Goal: Task Accomplishment & Management: Manage account settings

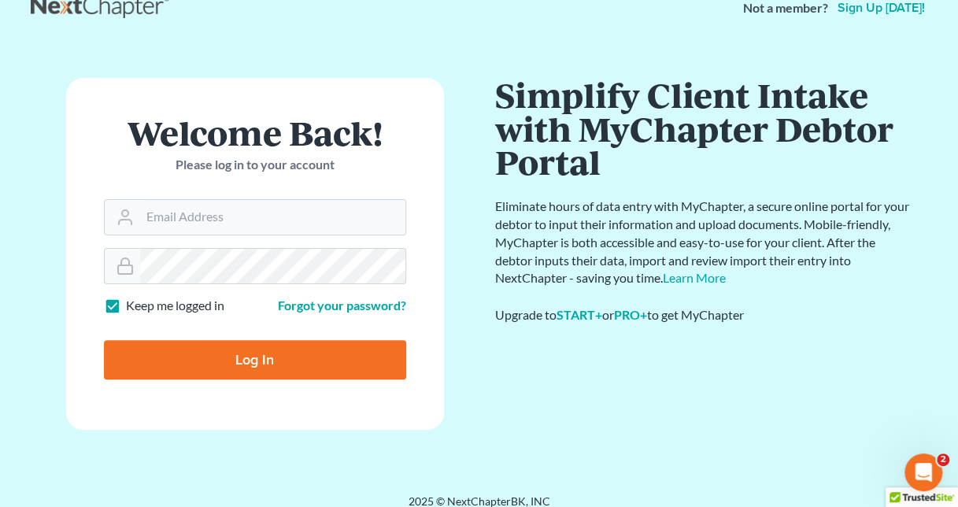
scroll to position [39, 0]
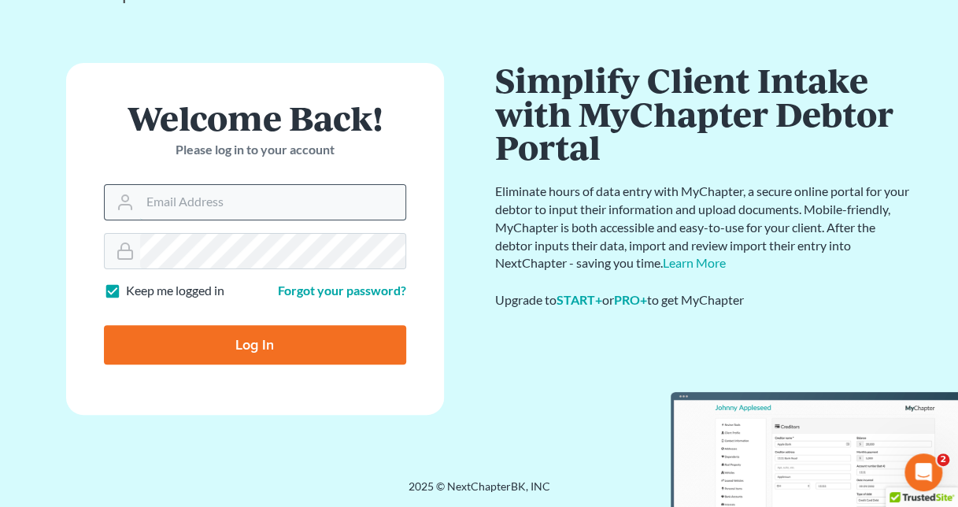
click at [329, 198] on input "Email Address" at bounding box center [272, 202] width 265 height 35
click at [332, 208] on input "Email Address" at bounding box center [272, 202] width 265 height 35
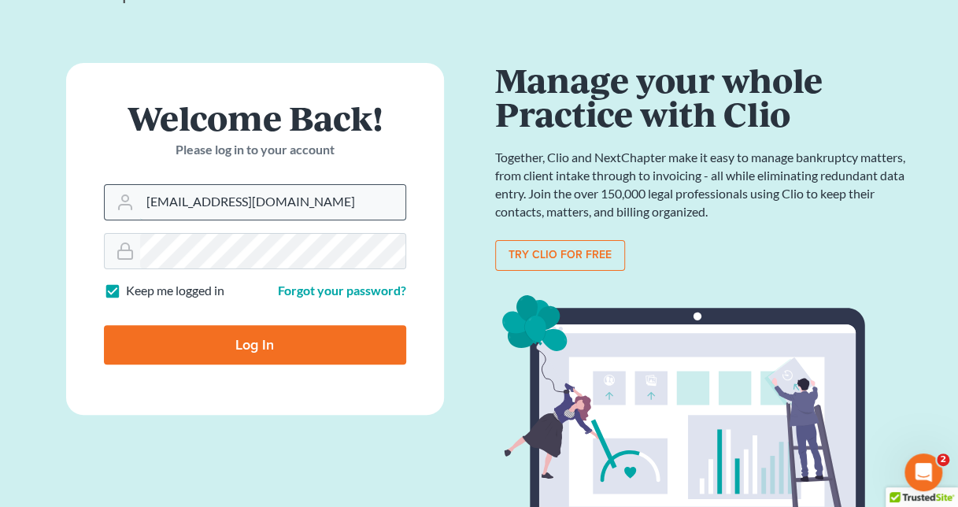
click at [268, 219] on input "inga@lawinffth.co" at bounding box center [272, 202] width 265 height 35
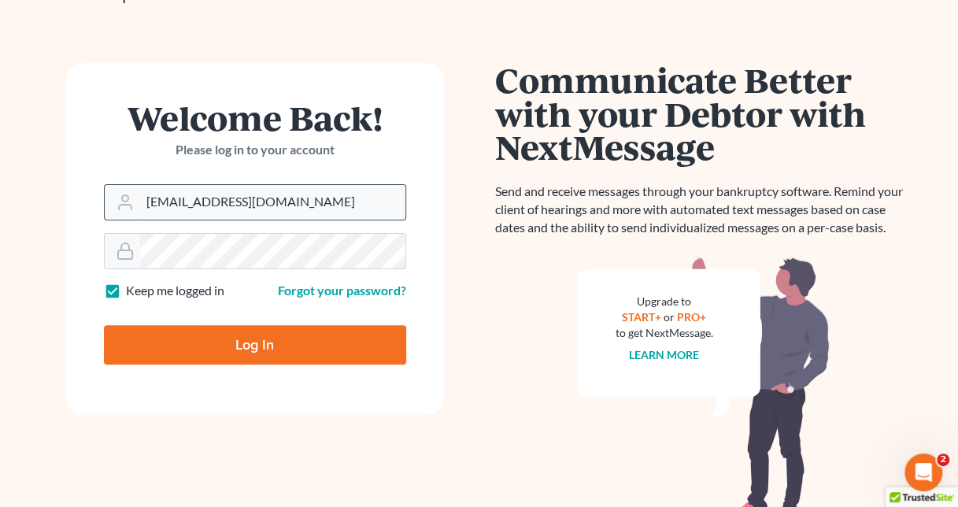
type input "inga@lawinffth.com"
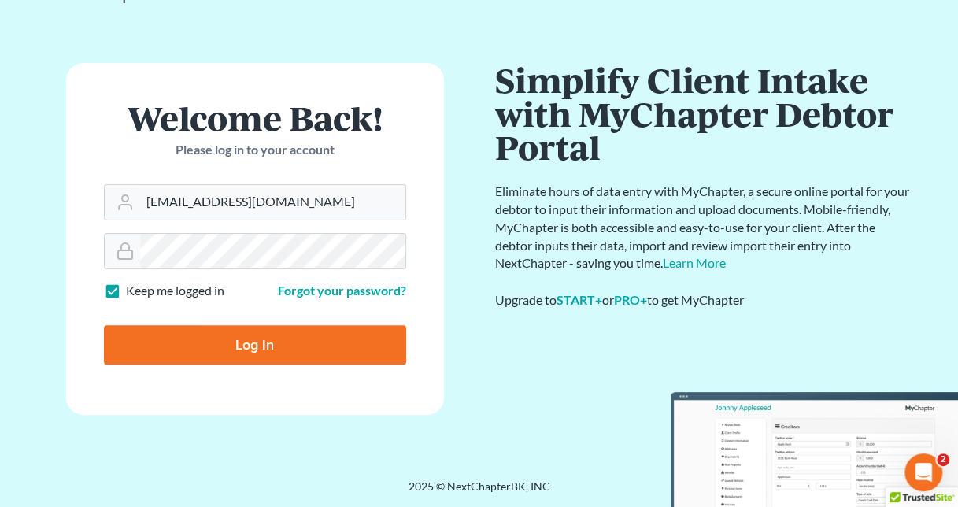
click at [339, 335] on input "Log In" at bounding box center [255, 344] width 302 height 39
type input "Thinking..."
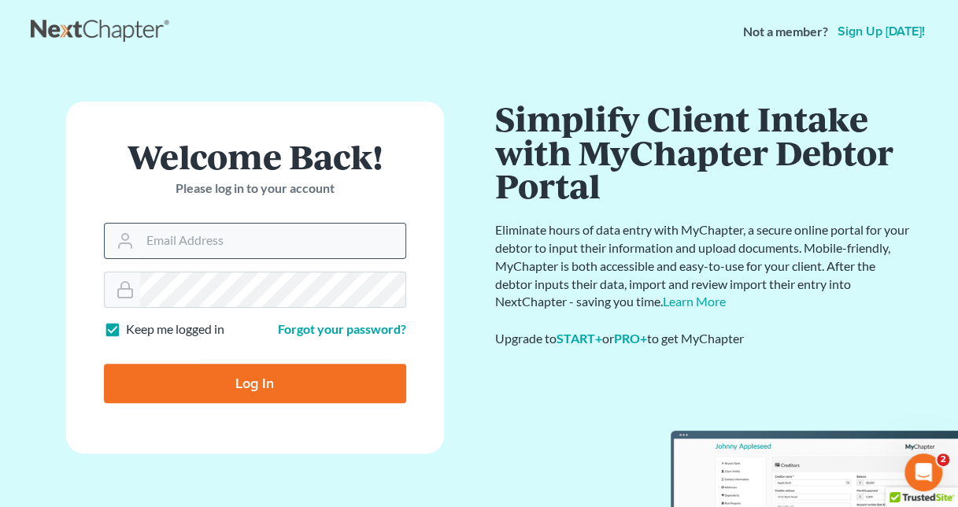
click at [302, 239] on input "Email Address" at bounding box center [272, 241] width 265 height 35
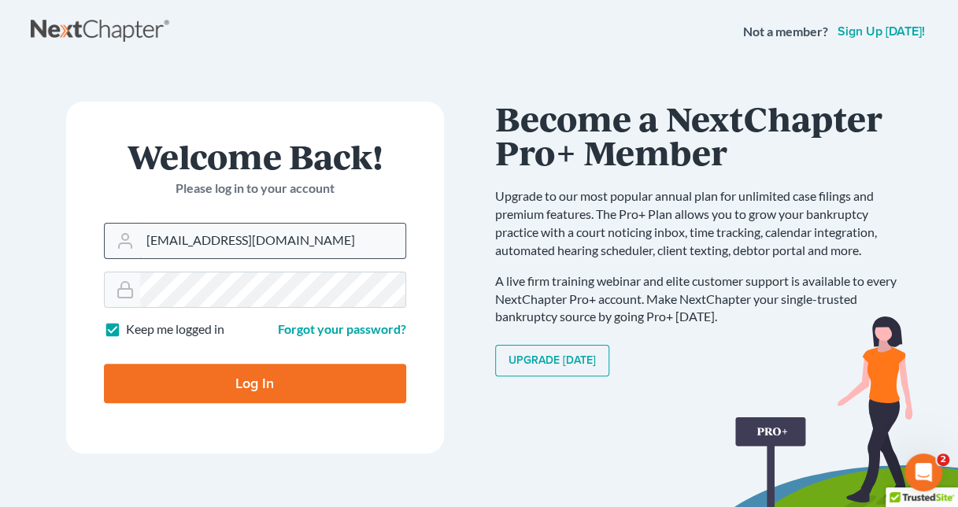
type input "[EMAIL_ADDRESS][DOMAIN_NAME]"
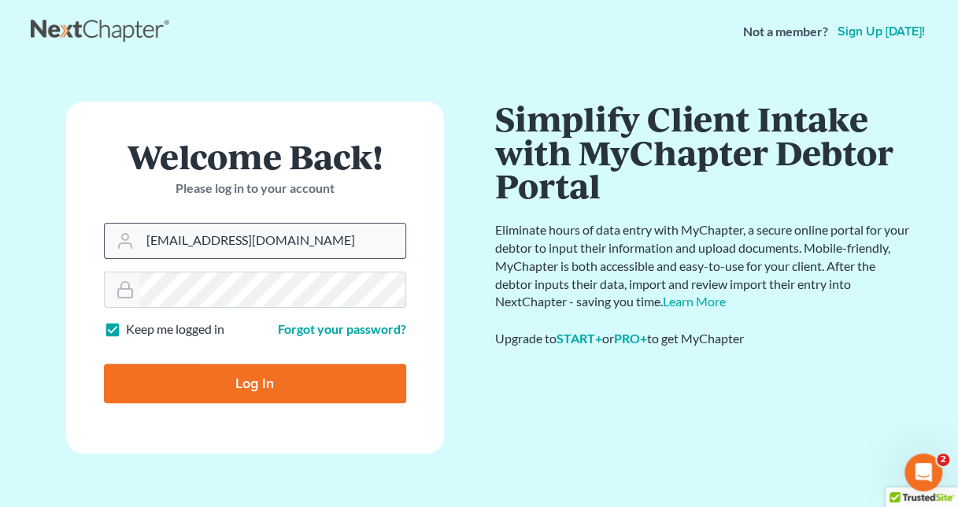
click at [343, 246] on input "[EMAIL_ADDRESS][DOMAIN_NAME]" at bounding box center [272, 241] width 265 height 35
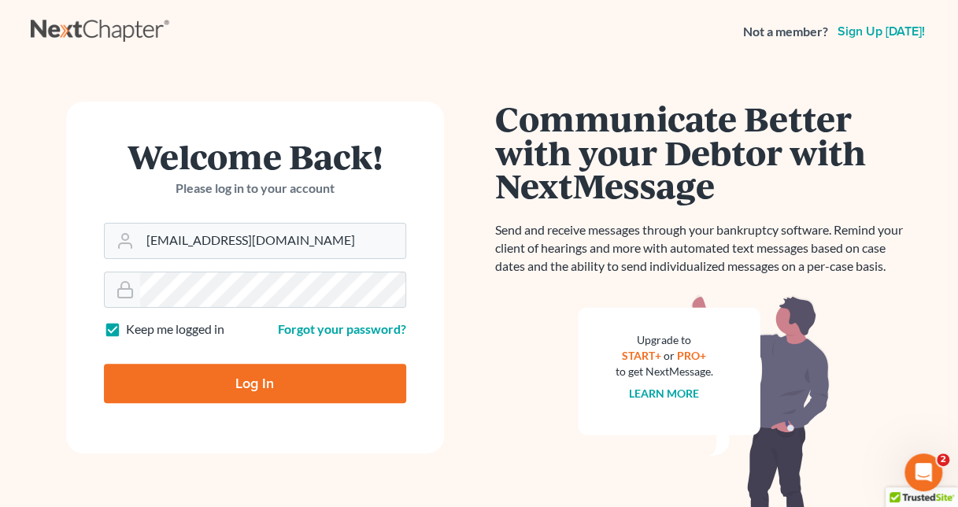
click at [361, 375] on input "Log In" at bounding box center [255, 383] width 302 height 39
type input "Thinking..."
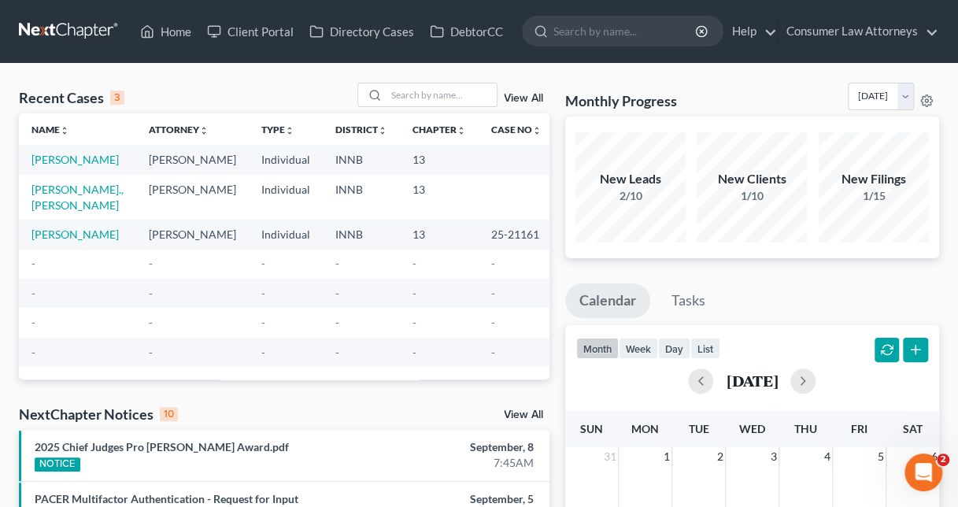
click at [745, 257] on div "New Leads 2/10 New Clients 1/10 New Filings 1/15" at bounding box center [752, 188] width 374 height 142
click at [935, 34] on link "Consumer Law Attorneys" at bounding box center [859, 31] width 160 height 28
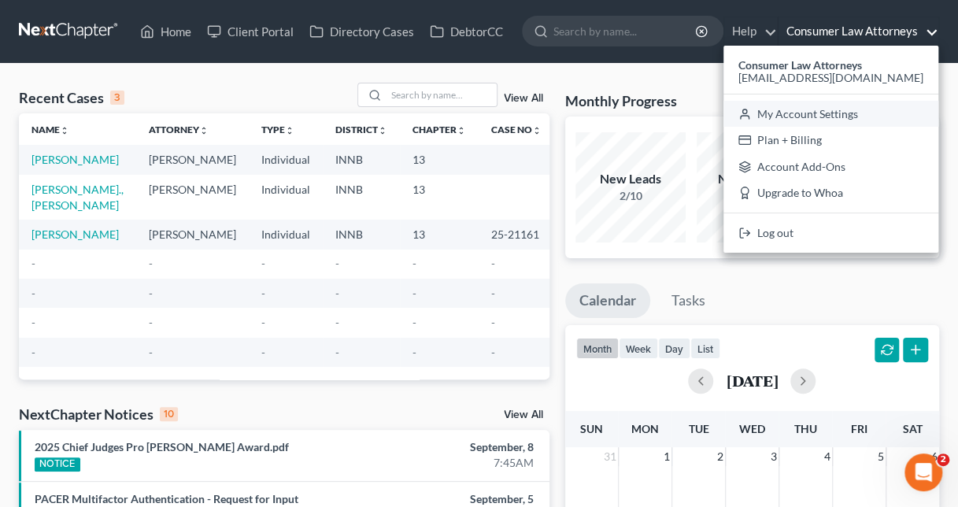
click at [899, 114] on link "My Account Settings" at bounding box center [831, 114] width 215 height 27
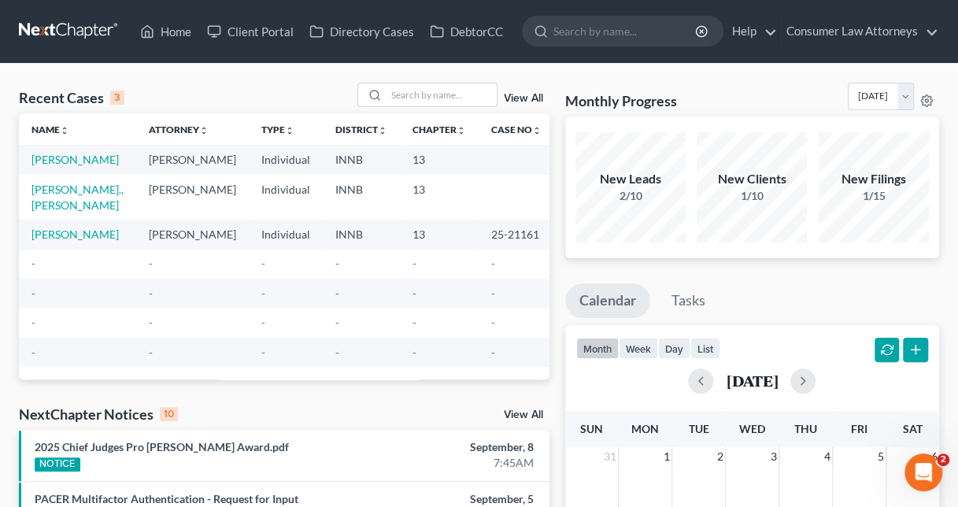
select select "24"
select select "9"
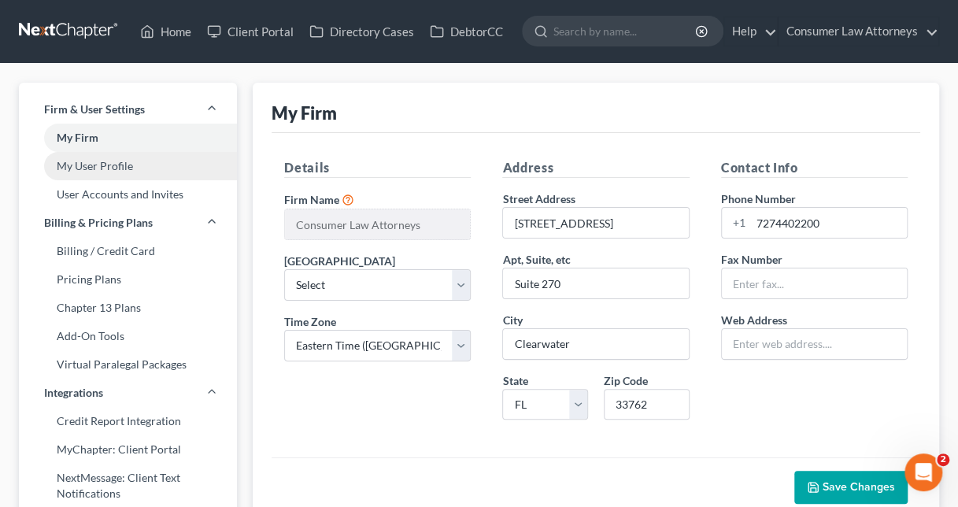
click at [127, 171] on link "My User Profile" at bounding box center [128, 166] width 218 height 28
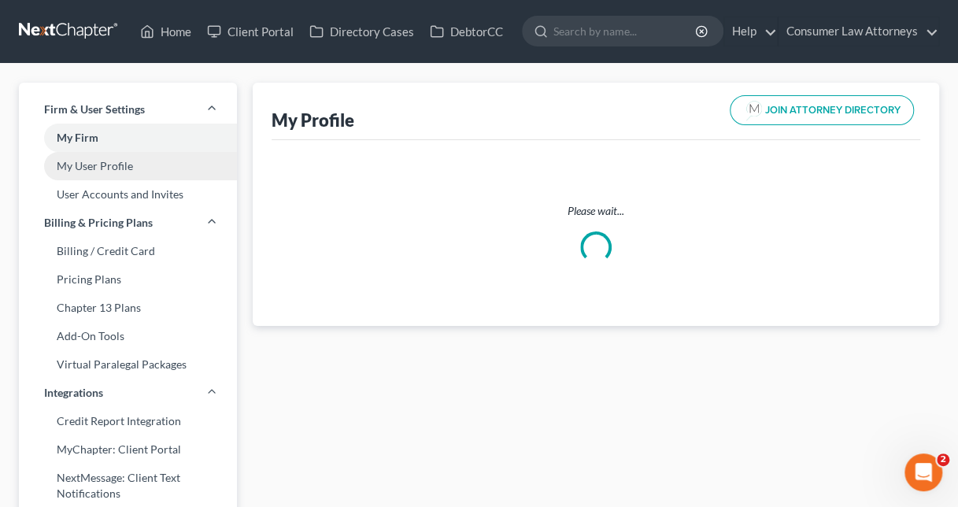
select select "15"
select select "27"
select select "attorney"
select select "0"
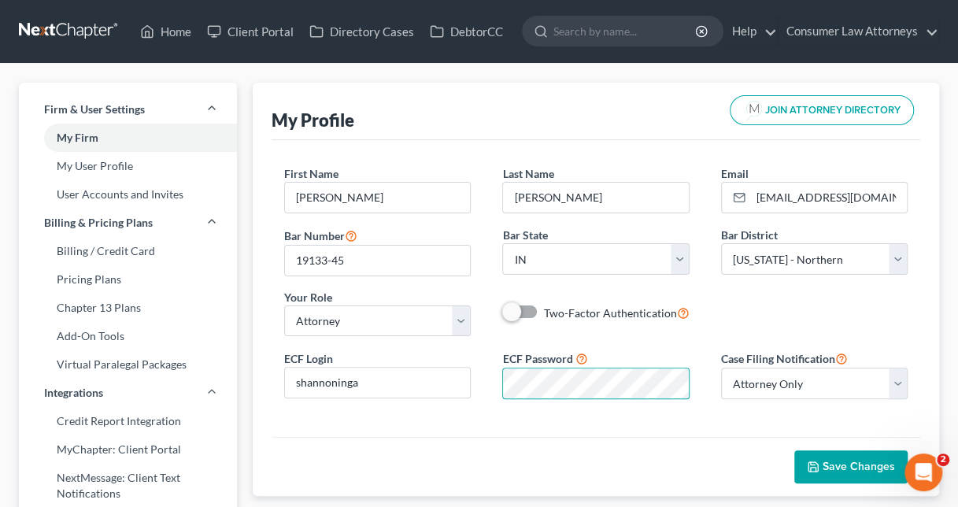
click at [720, 409] on div "First Name * [PERSON_NAME] Last Name * [PERSON_NAME] Email * [EMAIL_ADDRESS][DO…" at bounding box center [596, 288] width 649 height 297
click at [832, 461] on span "Save Changes" at bounding box center [859, 466] width 72 height 13
click at [875, 120] on button "JOIN ATTORNEY DIRECTORY" at bounding box center [822, 110] width 184 height 30
